Goal: Check status: Check status

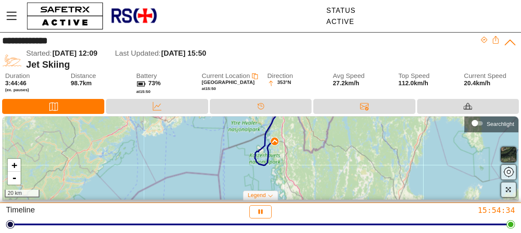
drag, startPoint x: 310, startPoint y: 183, endPoint x: 322, endPoint y: 154, distance: 31.0
click at [322, 154] on div "+ - 20 km" at bounding box center [260, 158] width 515 height 83
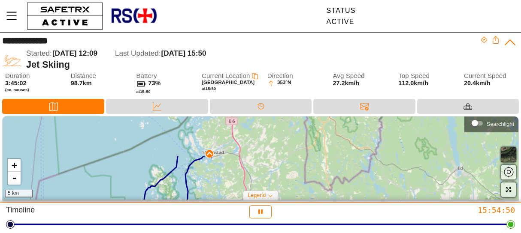
drag, startPoint x: 259, startPoint y: 144, endPoint x: 289, endPoint y: 191, distance: 55.0
click at [289, 191] on div "+ - 5 km" at bounding box center [260, 158] width 515 height 83
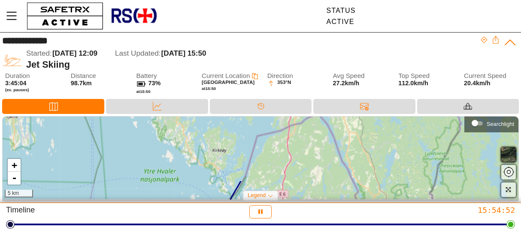
drag, startPoint x: 244, startPoint y: 140, endPoint x: 295, endPoint y: 208, distance: 84.9
click at [295, 211] on div "**********" at bounding box center [260, 116] width 521 height 233
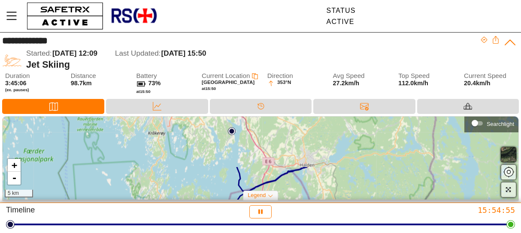
drag, startPoint x: 319, startPoint y: 155, endPoint x: 304, endPoint y: 199, distance: 47.0
click at [304, 199] on div "+ - 5 km" at bounding box center [260, 158] width 515 height 83
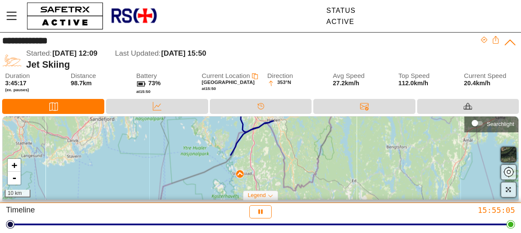
drag, startPoint x: 337, startPoint y: 183, endPoint x: 306, endPoint y: 131, distance: 60.7
click at [306, 131] on div "+ - 10 km" at bounding box center [260, 158] width 515 height 83
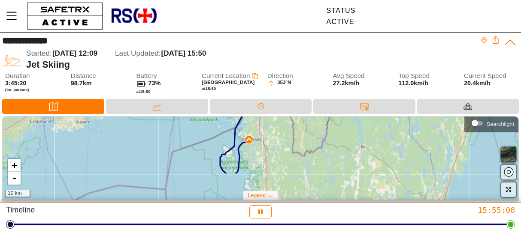
drag, startPoint x: 281, startPoint y: 180, endPoint x: 290, endPoint y: 152, distance: 29.2
click at [290, 152] on div "+ - 10 km" at bounding box center [260, 158] width 515 height 83
click at [251, 145] on div at bounding box center [248, 141] width 9 height 9
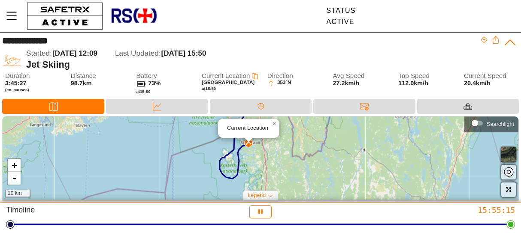
click at [289, 168] on div "Current Location × + - 10 km" at bounding box center [260, 158] width 515 height 83
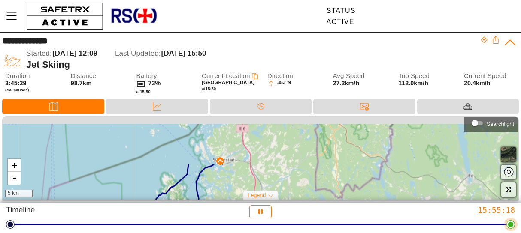
drag, startPoint x: 268, startPoint y: 146, endPoint x: 283, endPoint y: 226, distance: 82.0
click at [283, 226] on div "**********" at bounding box center [260, 116] width 521 height 233
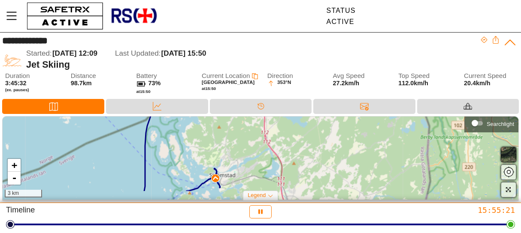
drag, startPoint x: 256, startPoint y: 160, endPoint x: 342, endPoint y: 144, distance: 87.3
click at [342, 144] on div "+ - 3 km" at bounding box center [260, 158] width 515 height 83
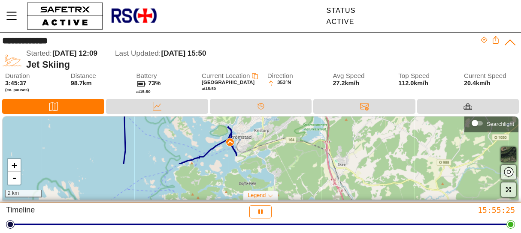
drag, startPoint x: 267, startPoint y: 175, endPoint x: 309, endPoint y: 132, distance: 60.9
click at [309, 132] on div "+ - 2 km" at bounding box center [260, 158] width 515 height 83
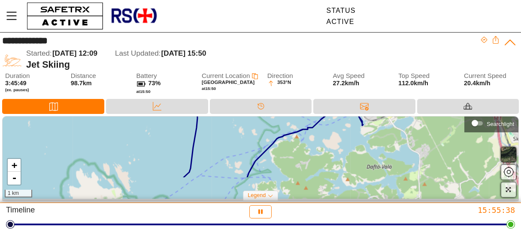
drag, startPoint x: 262, startPoint y: 158, endPoint x: 403, endPoint y: 126, distance: 144.3
click at [403, 126] on div "+ - 1 km" at bounding box center [260, 158] width 515 height 83
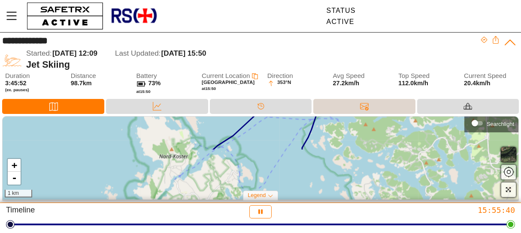
drag, startPoint x: 297, startPoint y: 172, endPoint x: 364, endPoint y: 113, distance: 89.7
click at [364, 113] on div "**********" at bounding box center [260, 118] width 521 height 171
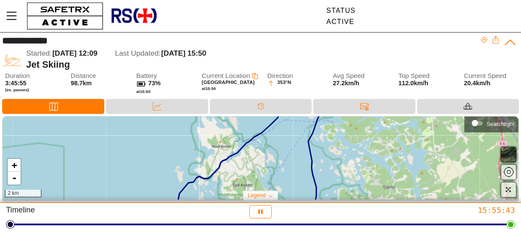
drag, startPoint x: 287, startPoint y: 170, endPoint x: 295, endPoint y: 132, distance: 39.1
click at [295, 134] on div "+ - 2 km" at bounding box center [260, 158] width 515 height 83
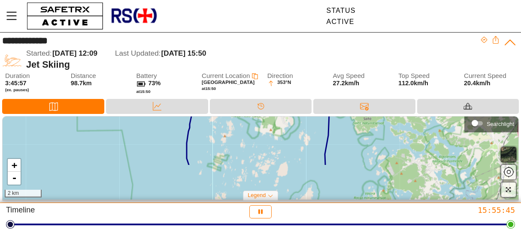
drag, startPoint x: 344, startPoint y: 189, endPoint x: 350, endPoint y: 134, distance: 55.2
click at [349, 137] on div "+ - 2 km" at bounding box center [260, 158] width 515 height 83
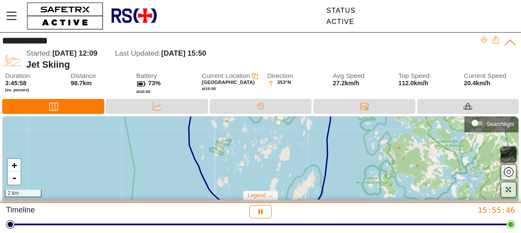
drag, startPoint x: 344, startPoint y: 169, endPoint x: 344, endPoint y: 130, distance: 38.6
click at [344, 135] on div "+ - 2 km" at bounding box center [260, 158] width 515 height 83
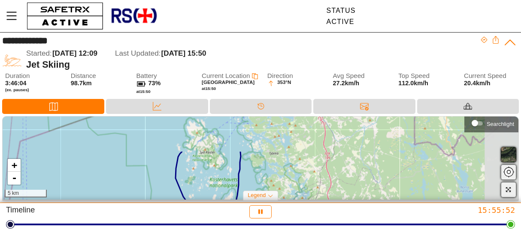
drag, startPoint x: 374, startPoint y: 146, endPoint x: 270, endPoint y: 202, distance: 118.2
click at [270, 202] on div "**********" at bounding box center [260, 116] width 521 height 233
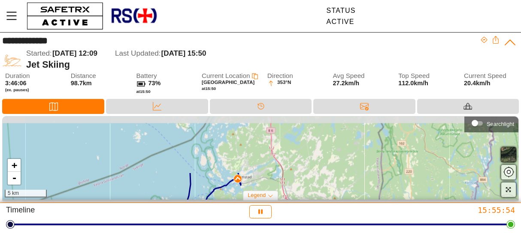
drag, startPoint x: 323, startPoint y: 138, endPoint x: 307, endPoint y: 192, distance: 56.0
click at [307, 192] on div "+ - 5 km" at bounding box center [260, 158] width 515 height 83
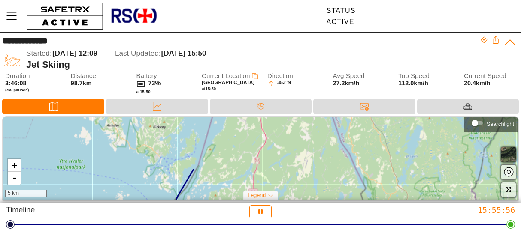
drag, startPoint x: 295, startPoint y: 148, endPoint x: 285, endPoint y: 201, distance: 53.7
click at [285, 201] on div "+ - 5 km Searchlight Legend Start Location Current Location" at bounding box center [260, 159] width 521 height 87
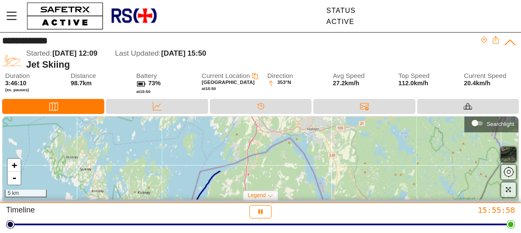
drag, startPoint x: 298, startPoint y: 140, endPoint x: 286, endPoint y: 198, distance: 59.2
click at [286, 198] on div "+ - 5 km" at bounding box center [260, 158] width 515 height 83
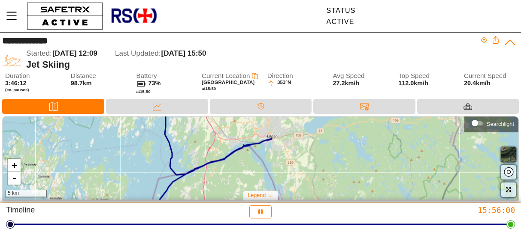
drag, startPoint x: 334, startPoint y: 152, endPoint x: 292, endPoint y: 160, distance: 42.8
click at [292, 160] on div "+ - 5 km" at bounding box center [260, 158] width 515 height 83
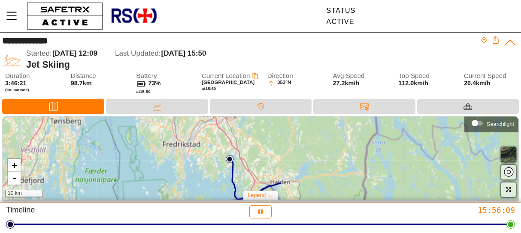
drag, startPoint x: 265, startPoint y: 144, endPoint x: 270, endPoint y: 173, distance: 30.0
click at [270, 173] on div "+ - 10 km" at bounding box center [260, 158] width 515 height 83
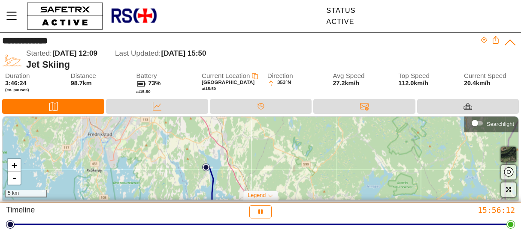
drag, startPoint x: 233, startPoint y: 162, endPoint x: 262, endPoint y: 178, distance: 32.2
click at [262, 178] on div "+ - 5 km" at bounding box center [260, 158] width 515 height 83
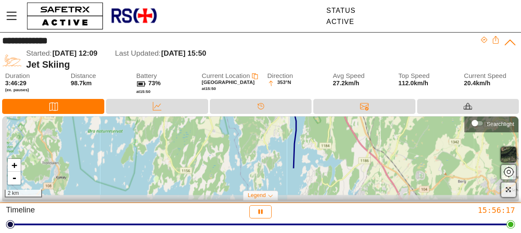
drag, startPoint x: 211, startPoint y: 157, endPoint x: 338, endPoint y: 118, distance: 132.1
click at [338, 118] on div "+ - 2 km" at bounding box center [260, 158] width 515 height 83
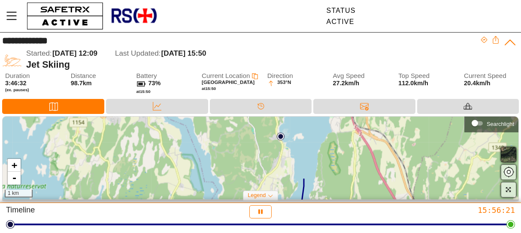
drag, startPoint x: 317, startPoint y: 140, endPoint x: 334, endPoint y: 206, distance: 67.8
click at [334, 209] on div "**********" at bounding box center [260, 116] width 521 height 233
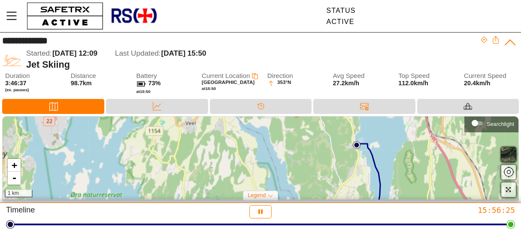
drag, startPoint x: 337, startPoint y: 136, endPoint x: 412, endPoint y: 147, distance: 76.2
click at [412, 147] on div "+ - 1 km" at bounding box center [260, 158] width 515 height 83
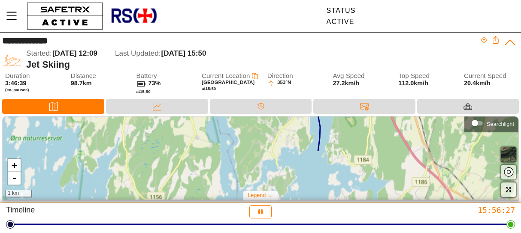
drag, startPoint x: 412, startPoint y: 147, endPoint x: 352, endPoint y: 89, distance: 83.1
click at [352, 89] on div "**********" at bounding box center [260, 118] width 521 height 171
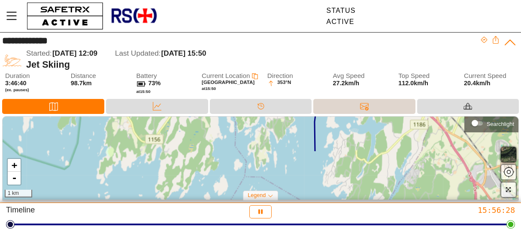
drag, startPoint x: 319, startPoint y: 158, endPoint x: 323, endPoint y: 109, distance: 49.0
click at [323, 109] on div "**********" at bounding box center [260, 118] width 521 height 171
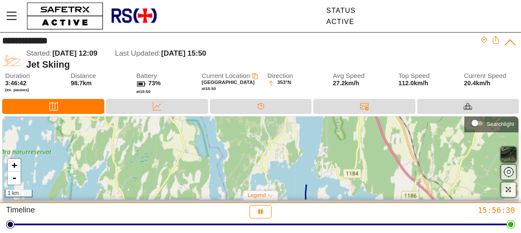
drag, startPoint x: 312, startPoint y: 120, endPoint x: 304, endPoint y: 199, distance: 78.4
click at [304, 198] on div "+ - 1 km" at bounding box center [260, 158] width 515 height 83
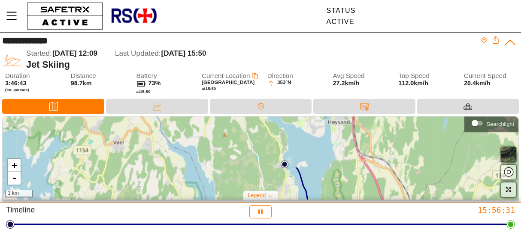
drag, startPoint x: 324, startPoint y: 138, endPoint x: 322, endPoint y: 196, distance: 58.3
click at [322, 196] on div "+ - 1 km" at bounding box center [260, 158] width 515 height 83
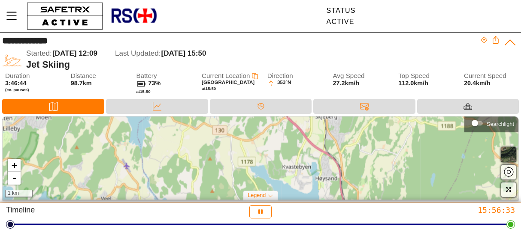
drag, startPoint x: 331, startPoint y: 141, endPoint x: 319, endPoint y: 190, distance: 51.0
click at [319, 195] on div "+ - 1 km" at bounding box center [260, 158] width 515 height 83
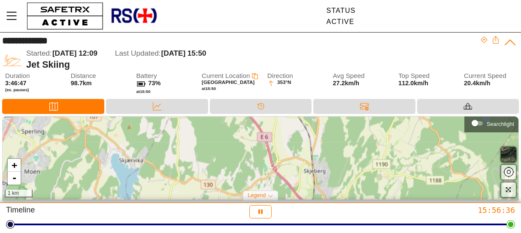
drag, startPoint x: 326, startPoint y: 139, endPoint x: 315, endPoint y: 198, distance: 59.5
click at [315, 198] on div "+ - 1 km" at bounding box center [260, 158] width 515 height 83
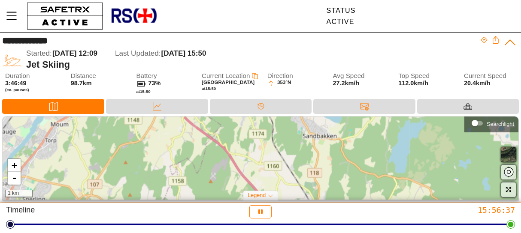
drag, startPoint x: 315, startPoint y: 139, endPoint x: 316, endPoint y: 202, distance: 62.2
click at [316, 202] on div "+ - 1 km Searchlight Legend Start Location Current Location" at bounding box center [260, 159] width 521 height 87
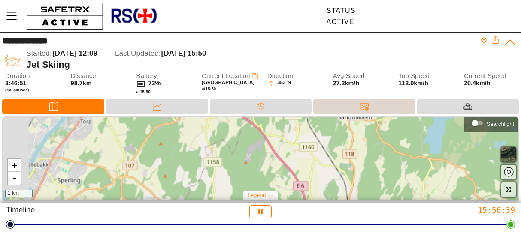
drag, startPoint x: 253, startPoint y: 165, endPoint x: 332, endPoint y: 107, distance: 98.2
click at [327, 112] on div "**********" at bounding box center [260, 118] width 521 height 171
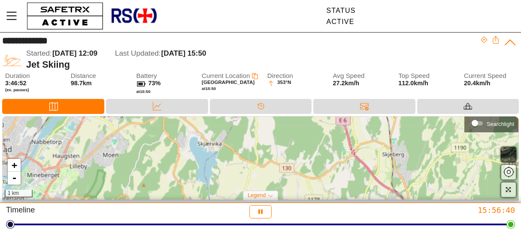
drag, startPoint x: 311, startPoint y: 169, endPoint x: 316, endPoint y: 116, distance: 53.4
click at [315, 116] on div "+ - 1 km Searchlight" at bounding box center [260, 158] width 516 height 84
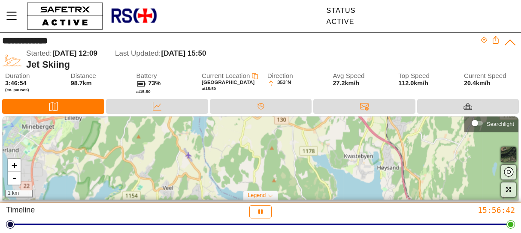
drag, startPoint x: 321, startPoint y: 174, endPoint x: 303, endPoint y: 121, distance: 55.7
click at [303, 121] on div "+ - 1 km" at bounding box center [260, 158] width 515 height 83
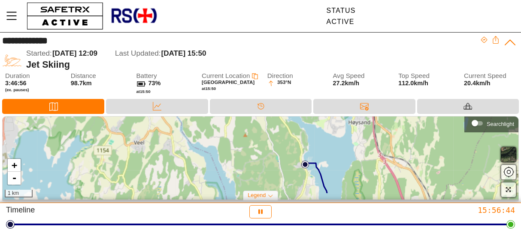
drag, startPoint x: 322, startPoint y: 165, endPoint x: 295, endPoint y: 117, distance: 55.9
click at [295, 117] on div "+ - 1 km" at bounding box center [260, 158] width 515 height 83
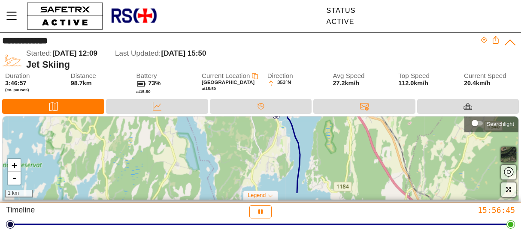
drag, startPoint x: 314, startPoint y: 163, endPoint x: 283, endPoint y: 118, distance: 55.2
click at [283, 118] on div "+ - 1 km" at bounding box center [260, 158] width 515 height 83
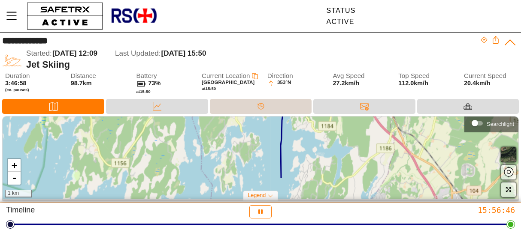
drag, startPoint x: 297, startPoint y: 166, endPoint x: 292, endPoint y: 110, distance: 55.5
click at [292, 111] on div "**********" at bounding box center [260, 118] width 521 height 171
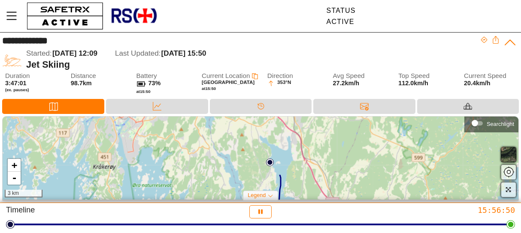
drag, startPoint x: 301, startPoint y: 135, endPoint x: 300, endPoint y: 201, distance: 66.1
click at [300, 201] on div "+ - 3 km Searchlight Legend Start Location Current Location" at bounding box center [260, 159] width 521 height 87
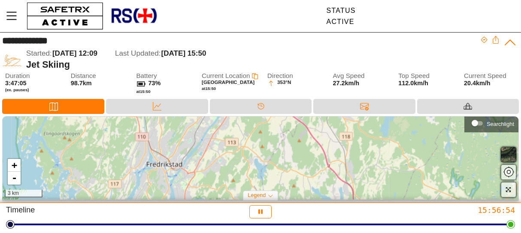
drag, startPoint x: 215, startPoint y: 144, endPoint x: 266, endPoint y: 204, distance: 79.1
click at [266, 206] on div "**********" at bounding box center [260, 116] width 521 height 233
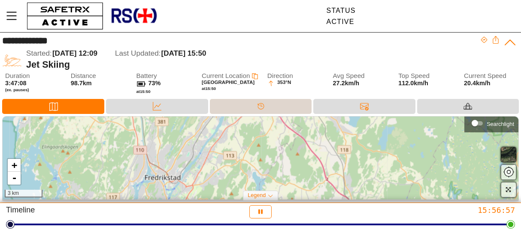
drag, startPoint x: 282, startPoint y: 144, endPoint x: 287, endPoint y: 105, distance: 39.3
click at [287, 106] on div "**********" at bounding box center [260, 118] width 521 height 171
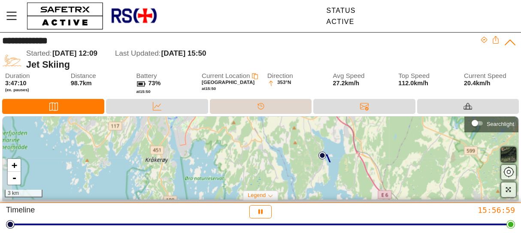
drag, startPoint x: 286, startPoint y: 171, endPoint x: 280, endPoint y: 103, distance: 68.4
click at [280, 103] on div "**********" at bounding box center [260, 118] width 521 height 171
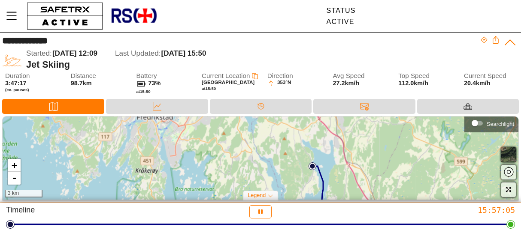
drag, startPoint x: 361, startPoint y: 174, endPoint x: 354, endPoint y: 208, distance: 35.1
click at [354, 211] on div "**********" at bounding box center [260, 116] width 521 height 233
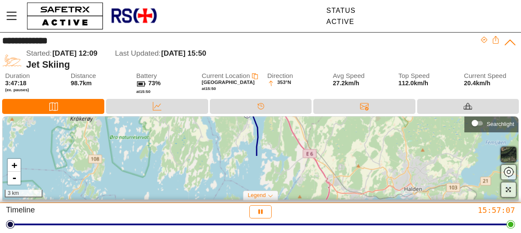
drag, startPoint x: 388, startPoint y: 150, endPoint x: 323, endPoint y: 92, distance: 86.9
click at [323, 92] on div "**********" at bounding box center [260, 118] width 521 height 171
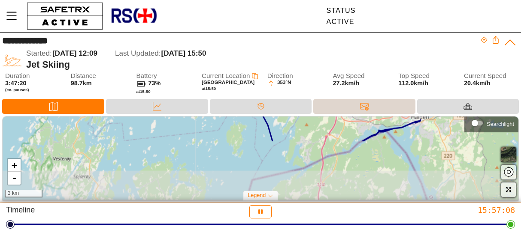
drag, startPoint x: 313, startPoint y: 174, endPoint x: 322, endPoint y: 112, distance: 62.4
click at [322, 112] on div "**********" at bounding box center [260, 118] width 521 height 171
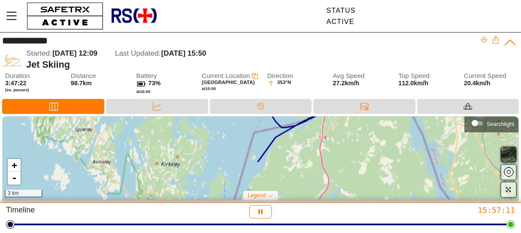
drag, startPoint x: 312, startPoint y: 161, endPoint x: 314, endPoint y: 117, distance: 44.2
click at [314, 117] on div "+ - 3 km" at bounding box center [260, 158] width 515 height 83
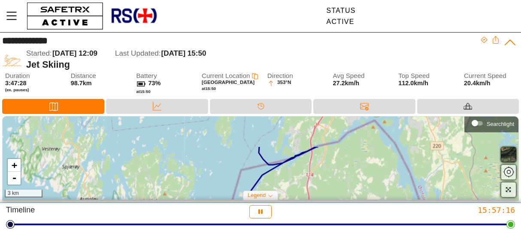
drag, startPoint x: 307, startPoint y: 156, endPoint x: 298, endPoint y: 188, distance: 33.4
click at [298, 188] on div "+ - 3 km" at bounding box center [260, 158] width 515 height 83
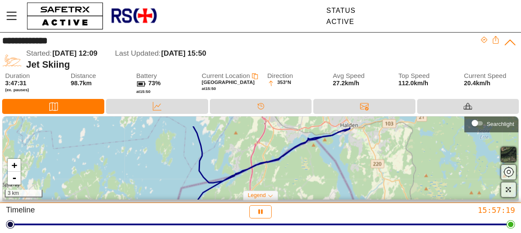
drag, startPoint x: 426, startPoint y: 141, endPoint x: 367, endPoint y: 159, distance: 61.7
click at [367, 159] on div "+ - 3 km" at bounding box center [260, 158] width 515 height 83
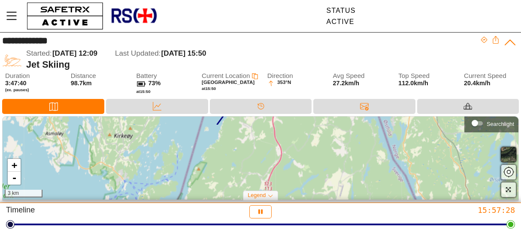
drag, startPoint x: 319, startPoint y: 178, endPoint x: 345, endPoint y: 96, distance: 85.8
click at [345, 96] on div "**********" at bounding box center [260, 118] width 521 height 171
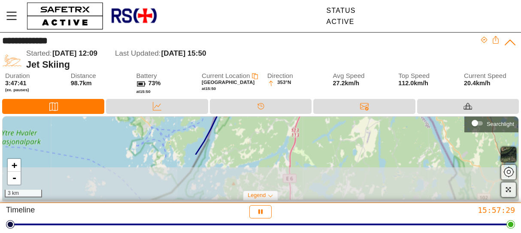
drag, startPoint x: 318, startPoint y: 172, endPoint x: 348, endPoint y: 118, distance: 61.4
click at [348, 118] on div "+ - 3 km" at bounding box center [260, 158] width 515 height 83
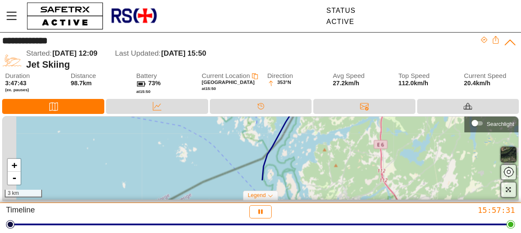
drag, startPoint x: 325, startPoint y: 169, endPoint x: 414, endPoint y: 145, distance: 91.5
click at [414, 145] on div "+ - 3 km" at bounding box center [260, 158] width 515 height 83
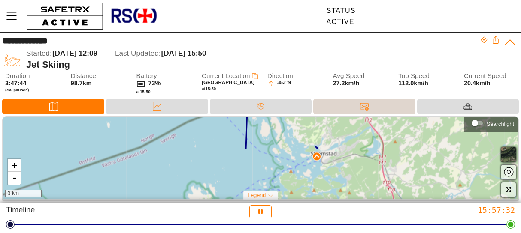
drag, startPoint x: 354, startPoint y: 185, endPoint x: 337, endPoint y: 99, distance: 88.3
click at [337, 101] on div "**********" at bounding box center [260, 118] width 521 height 171
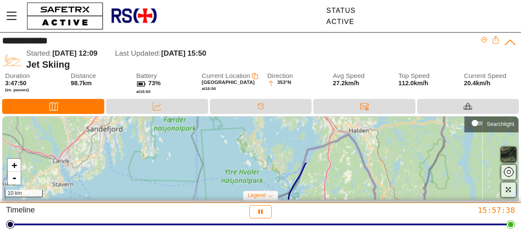
drag, startPoint x: 382, startPoint y: 143, endPoint x: 363, endPoint y: 197, distance: 57.2
click at [364, 198] on div "+ - 10 km" at bounding box center [260, 158] width 515 height 83
